Goal: Task Accomplishment & Management: Manage account settings

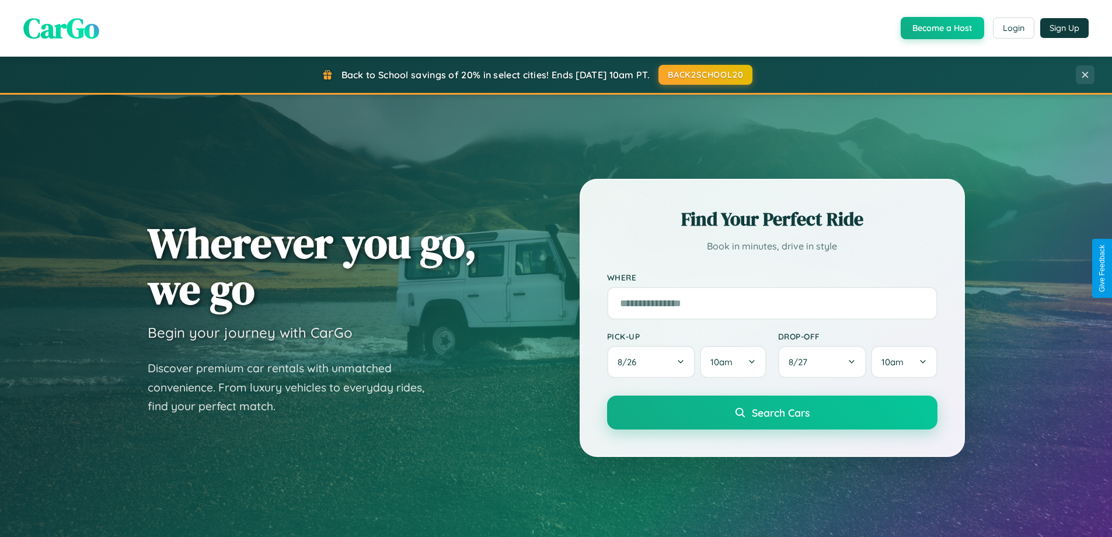
scroll to position [2247, 0]
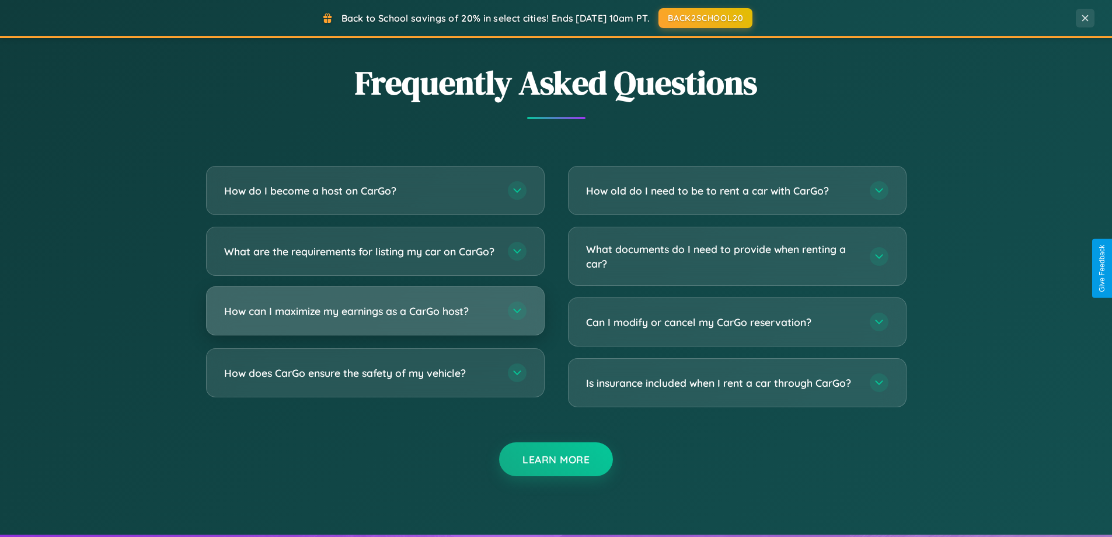
click at [375, 318] on h3 "How can I maximize my earnings as a CarGo host?" at bounding box center [360, 311] width 272 height 15
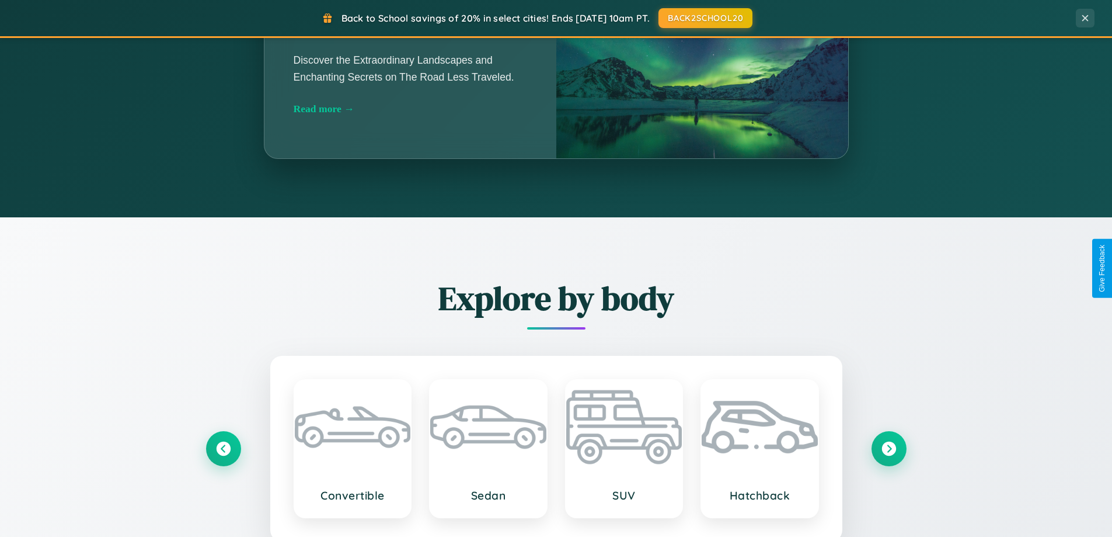
scroll to position [803, 0]
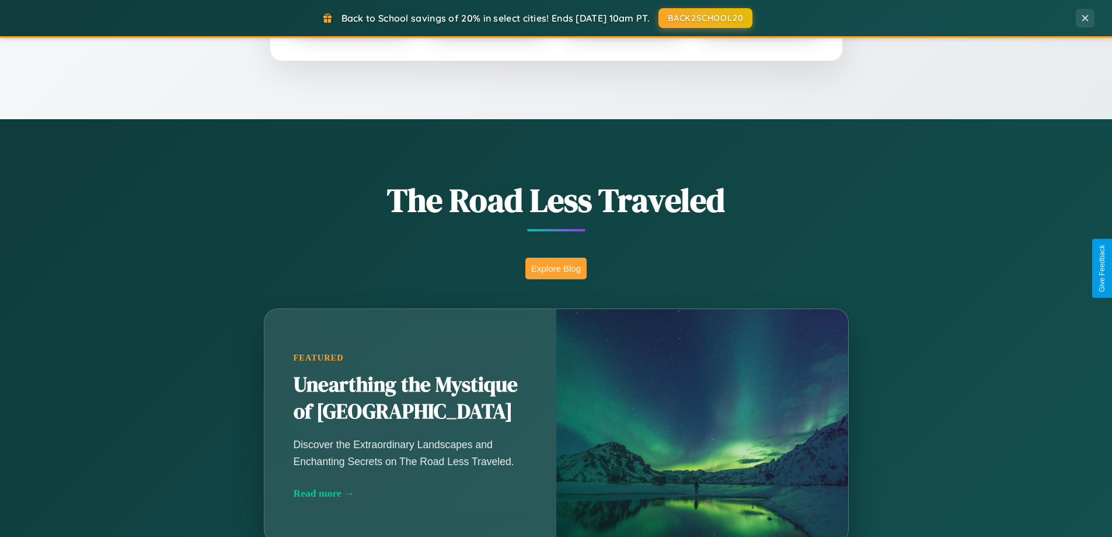
click at [556, 268] on button "Explore Blog" at bounding box center [555, 268] width 61 height 22
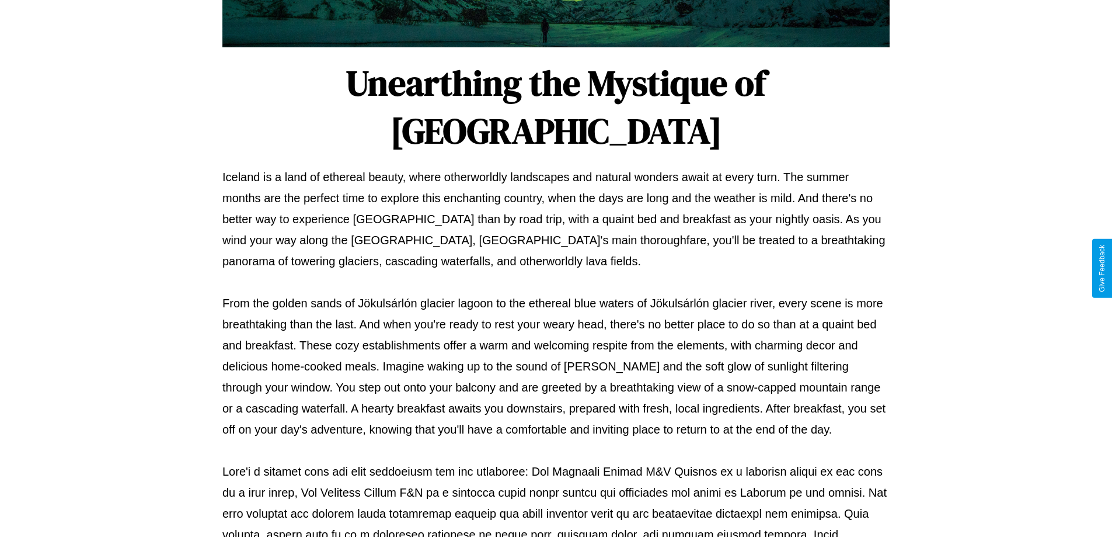
scroll to position [378, 0]
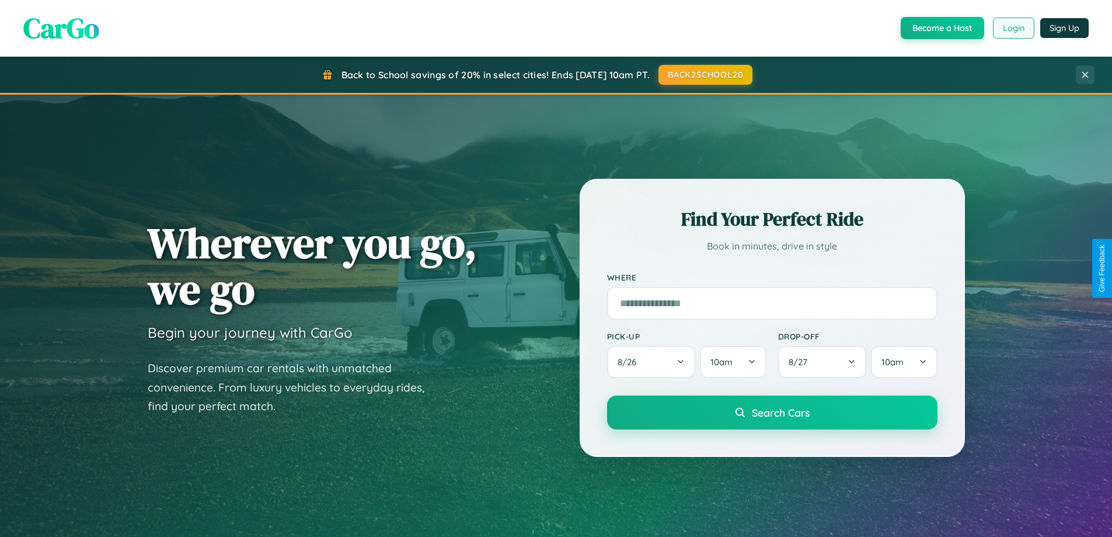
click at [1013, 28] on button "Login" at bounding box center [1013, 28] width 41 height 21
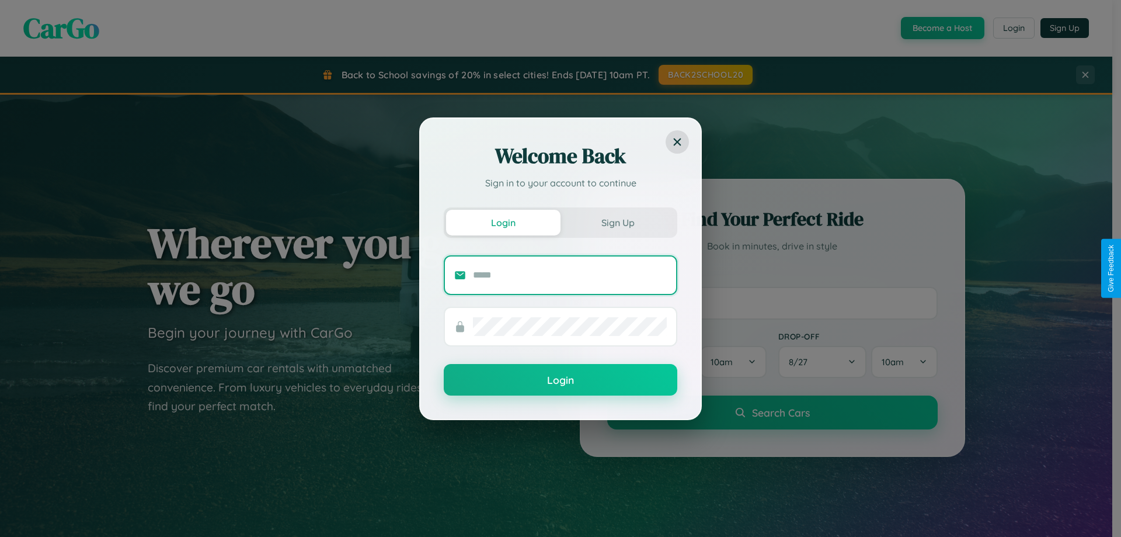
click at [570, 274] on input "text" at bounding box center [570, 275] width 194 height 19
type input "**********"
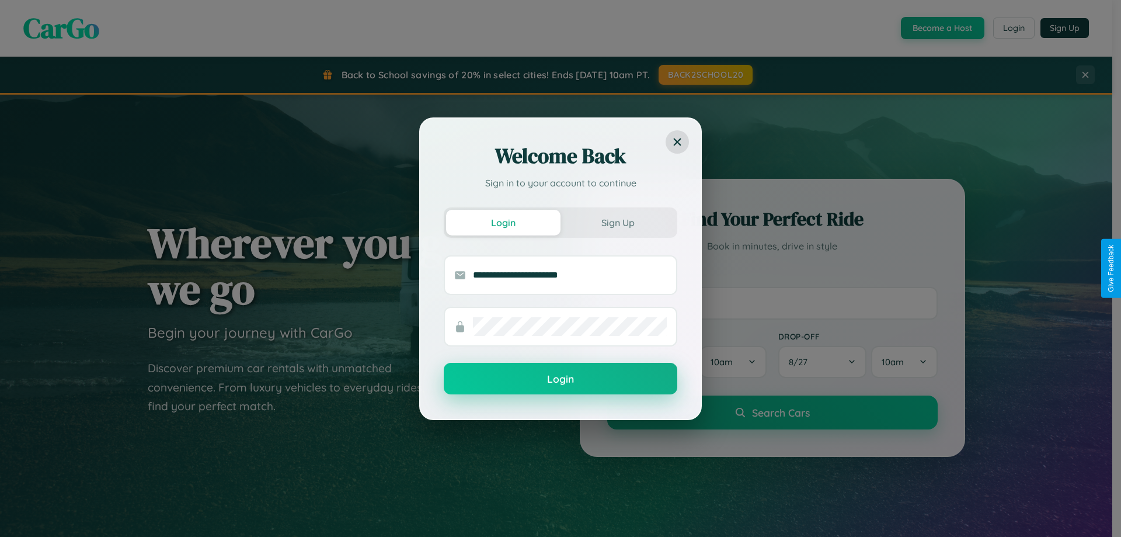
click at [560, 379] on button "Login" at bounding box center [561, 379] width 234 height 32
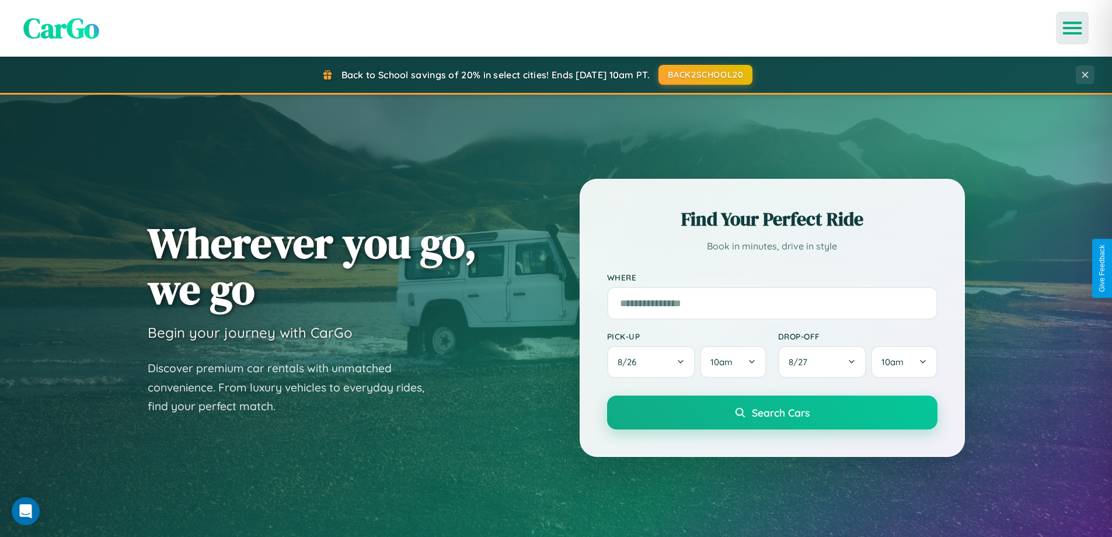
click at [1072, 28] on icon "Open menu" at bounding box center [1072, 28] width 17 height 11
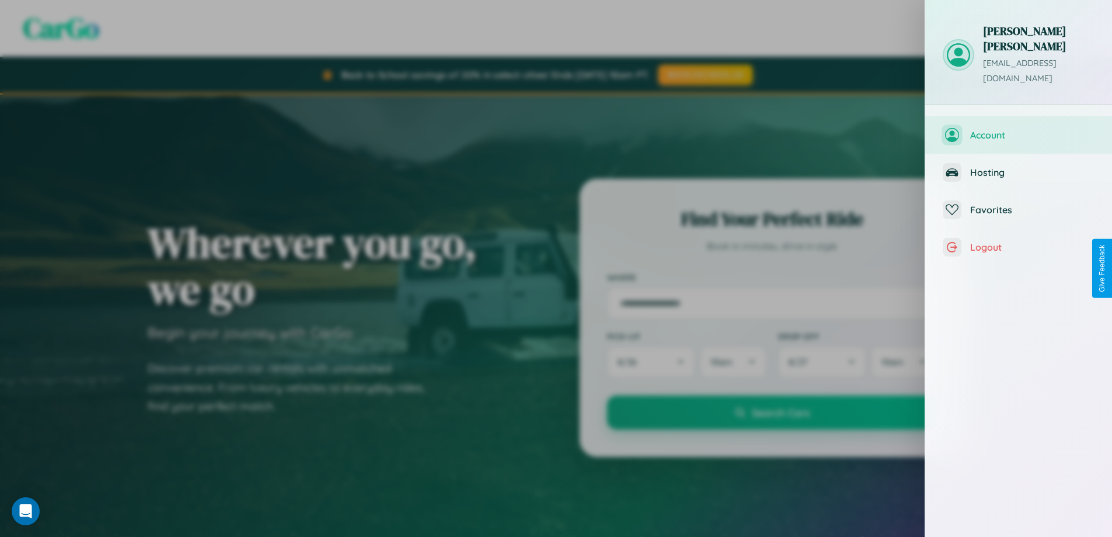
click at [1019, 129] on span "Account" at bounding box center [1032, 135] width 124 height 12
